Goal: Information Seeking & Learning: Stay updated

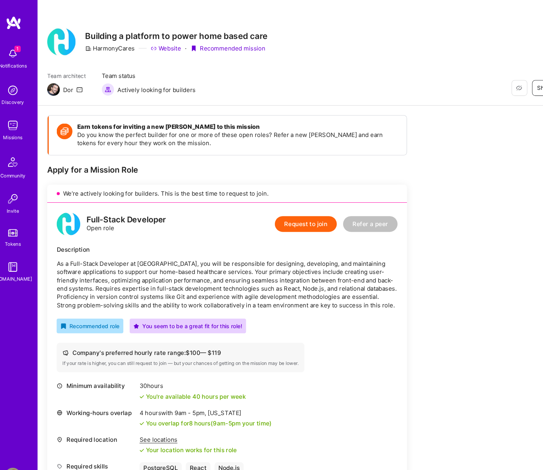
click at [30, 25] on link at bounding box center [22, 21] width 45 height 13
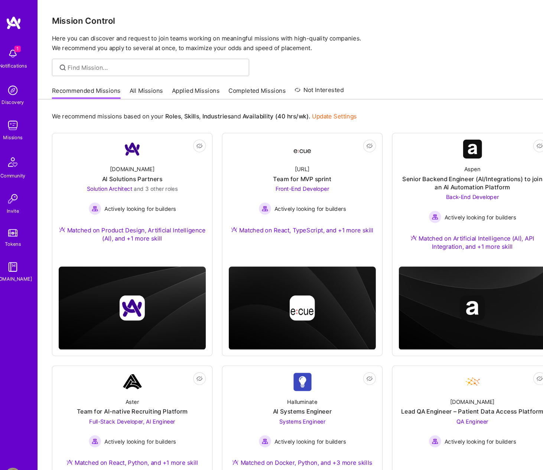
click at [29, 55] on div "1 Notifications" at bounding box center [22, 55] width 46 height 26
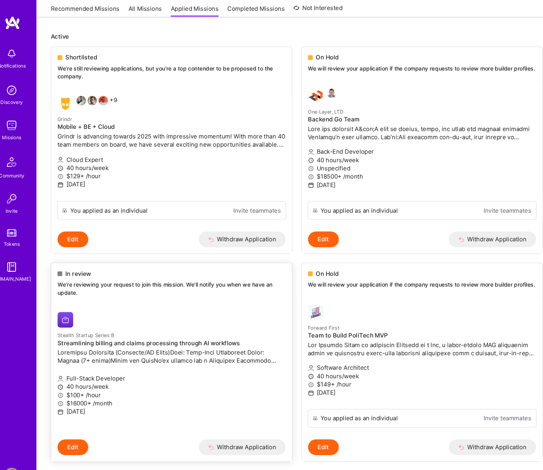
scroll to position [77, 0]
click at [22, 54] on img at bounding box center [21, 50] width 15 height 15
click at [72, 10] on link "Recommended Missions" at bounding box center [90, 10] width 65 height 12
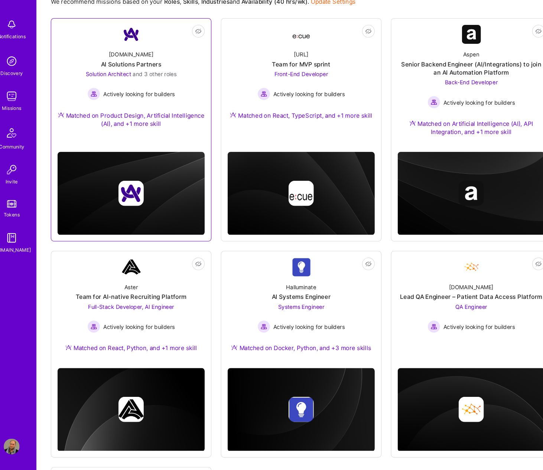
scroll to position [93, 0]
